Goal: Task Accomplishment & Management: Use online tool/utility

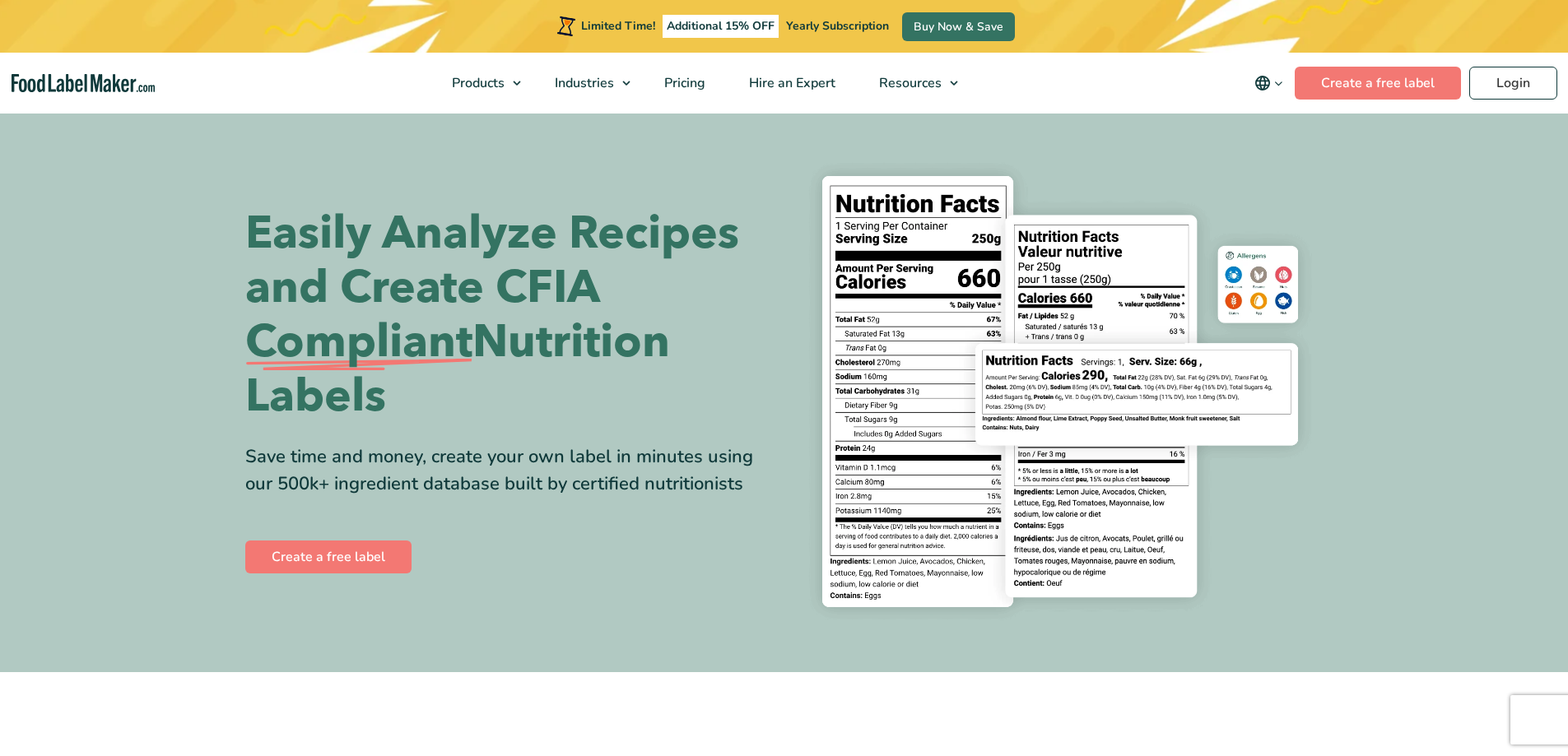
click at [364, 538] on div "Create a free label" at bounding box center [509, 557] width 526 height 39
click at [355, 553] on link "Create a free label" at bounding box center [329, 557] width 167 height 33
